Goal: Task Accomplishment & Management: Complete application form

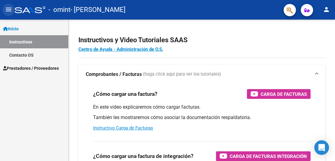
click at [9, 8] on mat-icon "menu" at bounding box center [8, 9] width 7 height 7
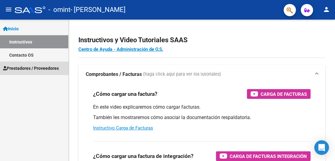
click at [26, 70] on span "Prestadores / Proveedores" at bounding box center [31, 68] width 56 height 7
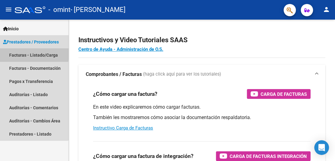
click at [23, 54] on link "Facturas - Listado/Carga" at bounding box center [34, 54] width 68 height 13
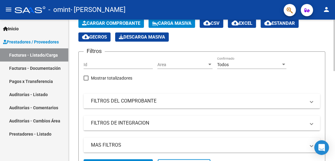
scroll to position [31, 0]
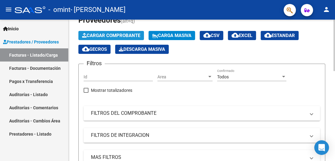
click at [111, 34] on span "Cargar Comprobante" at bounding box center [111, 36] width 58 height 6
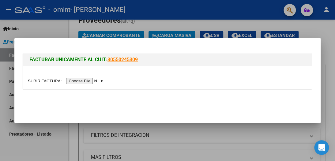
click at [94, 82] on input "file" at bounding box center [66, 81] width 77 height 6
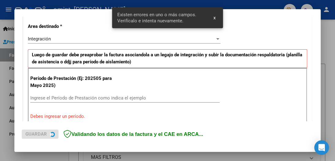
scroll to position [149, 0]
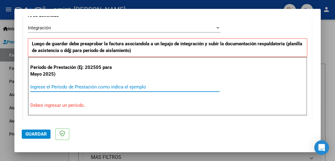
click at [59, 88] on input "Ingrese el Período de Prestación como indica el ejemplo" at bounding box center [124, 87] width 189 height 6
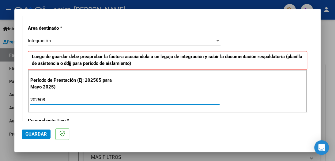
scroll to position [179, 0]
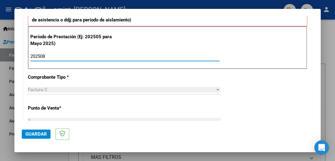
type input "202508"
click at [38, 89] on span "Factura C" at bounding box center [38, 90] width 20 height 6
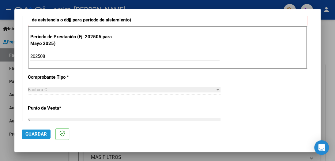
click at [37, 133] on span "Guardar" at bounding box center [35, 134] width 21 height 6
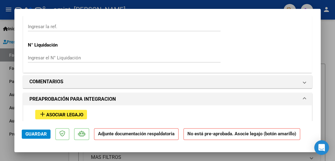
scroll to position [490, 0]
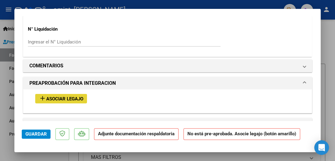
click at [69, 99] on span "Asociar Legajo" at bounding box center [64, 99] width 37 height 6
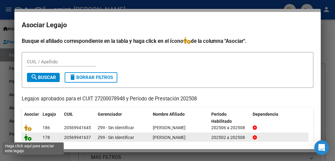
click at [28, 137] on icon at bounding box center [27, 137] width 7 height 7
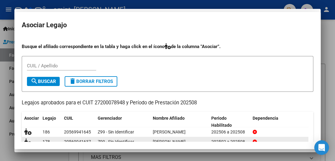
scroll to position [506, 0]
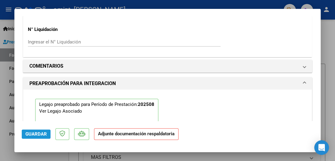
click at [31, 135] on span "Guardar" at bounding box center [35, 134] width 21 height 6
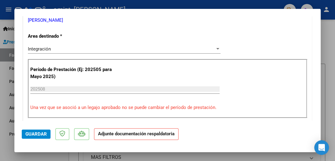
scroll to position [138, 0]
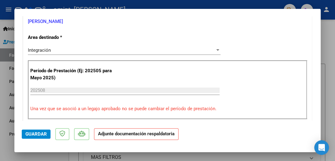
click at [128, 137] on p "Adjunte documentación respaldatoria" at bounding box center [136, 134] width 85 height 12
click at [37, 134] on span "Guardar" at bounding box center [35, 134] width 21 height 6
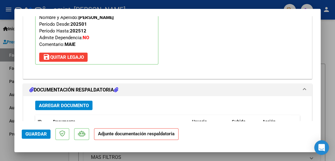
scroll to position [659, 0]
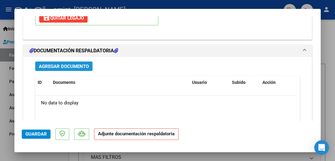
click at [55, 64] on span "Agregar Documento" at bounding box center [64, 67] width 50 height 6
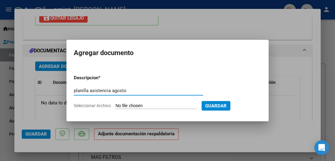
type input "planilla asistencia agosto"
click at [89, 106] on span "Seleccionar Archivo" at bounding box center [92, 105] width 37 height 5
click at [115, 106] on input "Seleccionar Archivo" at bounding box center [155, 106] width 81 height 6
type input "C:\fakepath\planilla agosto milo.jpeg"
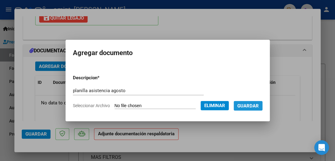
click at [250, 104] on span "Guardar" at bounding box center [247, 106] width 21 height 6
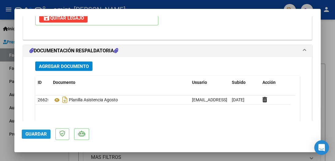
click at [33, 136] on span "Guardar" at bounding box center [35, 134] width 21 height 6
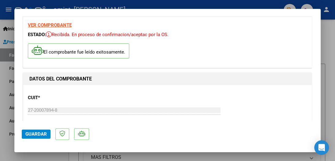
scroll to position [0, 0]
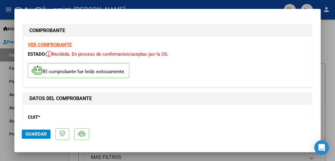
drag, startPoint x: 7, startPoint y: 16, endPoint x: 52, endPoint y: 49, distance: 55.9
click at [7, 16] on div at bounding box center [167, 80] width 335 height 161
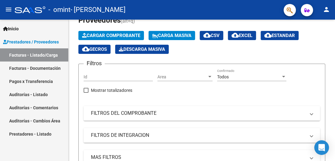
click at [16, 53] on link "Facturas - Listado/Carga" at bounding box center [34, 54] width 68 height 13
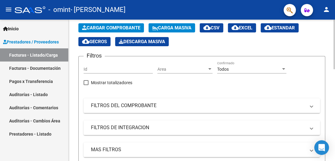
scroll to position [31, 0]
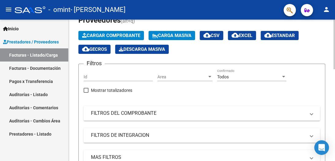
click at [104, 35] on span "Cargar Comprobante" at bounding box center [111, 36] width 58 height 6
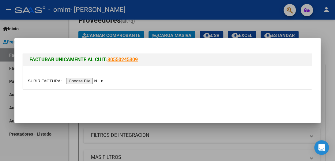
click at [93, 81] on input "file" at bounding box center [66, 81] width 77 height 6
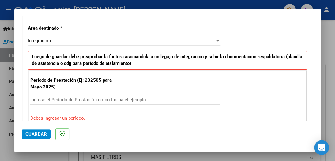
scroll to position [153, 0]
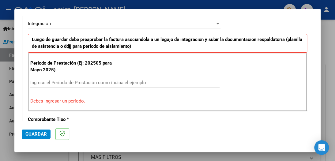
click at [44, 81] on input "Ingrese el Período de Prestación como indica el ejemplo" at bounding box center [124, 83] width 189 height 6
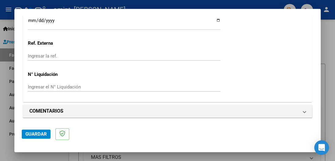
scroll to position [452, 0]
type input "202508"
click at [43, 135] on span "Guardar" at bounding box center [35, 134] width 21 height 6
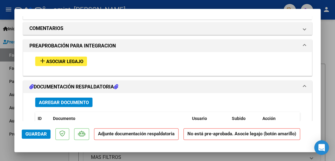
scroll to position [551, 0]
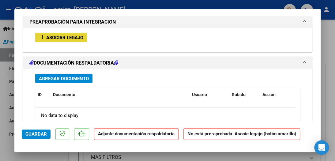
click at [62, 38] on span "Asociar Legajo" at bounding box center [64, 38] width 37 height 6
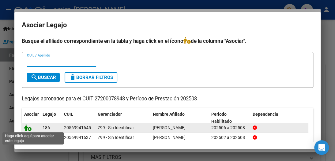
click at [30, 127] on icon at bounding box center [27, 127] width 7 height 7
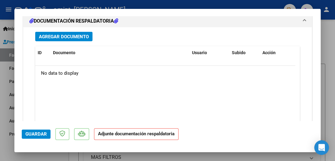
scroll to position [690, 0]
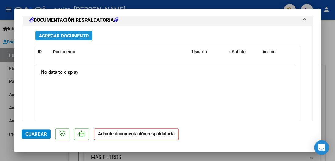
click at [58, 34] on span "Agregar Documento" at bounding box center [64, 36] width 50 height 6
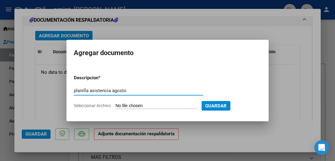
type input "planilla asistencia agosto"
click at [222, 105] on span "Guardar" at bounding box center [215, 106] width 21 height 6
click at [134, 92] on input "planilla asistencia agosto" at bounding box center [138, 91] width 129 height 6
click at [85, 106] on span "Seleccionar Archivo" at bounding box center [92, 105] width 37 height 5
click at [115, 106] on input "Seleccionar Archivo" at bounding box center [155, 106] width 81 height 6
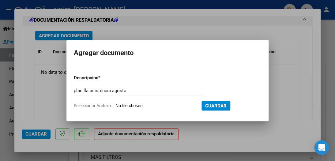
type input "C:\fakepath\planilla agosto Benicio.jpeg"
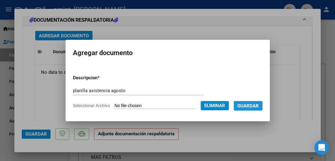
click at [251, 108] on span "Guardar" at bounding box center [247, 106] width 21 height 6
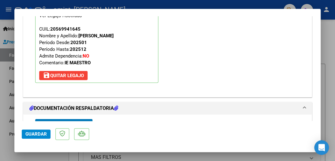
scroll to position [724, 0]
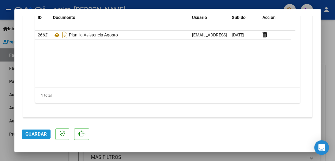
click at [34, 134] on span "Guardar" at bounding box center [35, 134] width 21 height 6
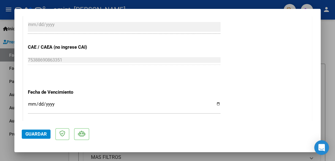
scroll to position [295, 0]
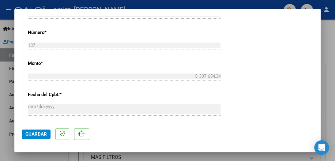
click at [7, 16] on div at bounding box center [167, 80] width 335 height 161
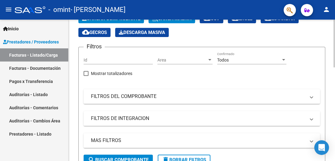
scroll to position [0, 0]
